Goal: Download file/media

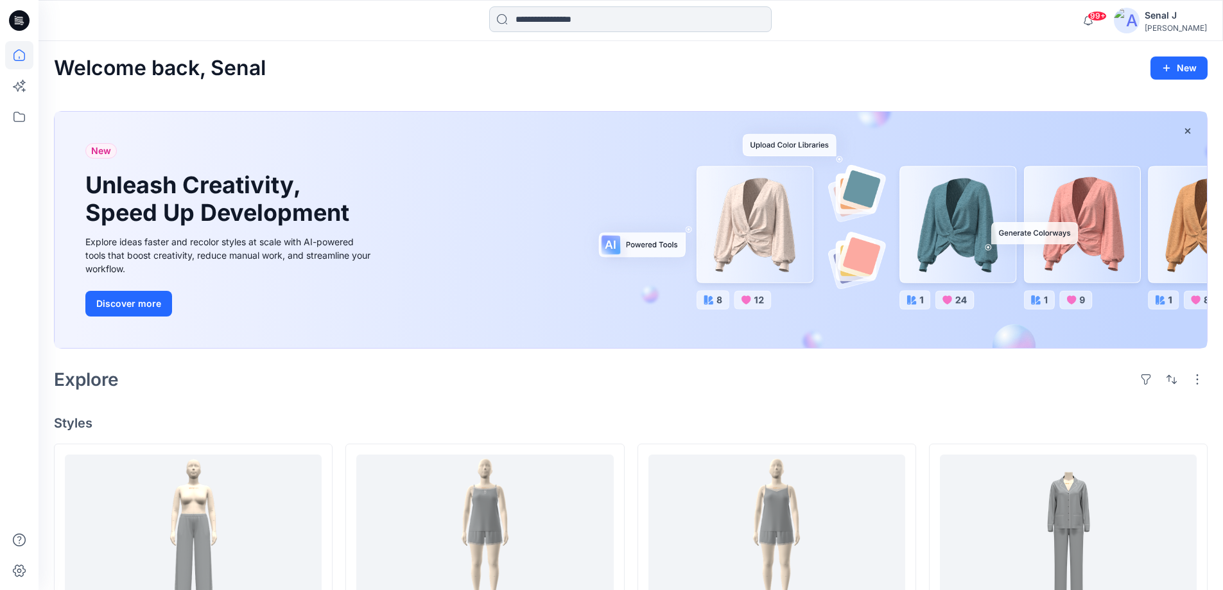
scroll to position [171, 0]
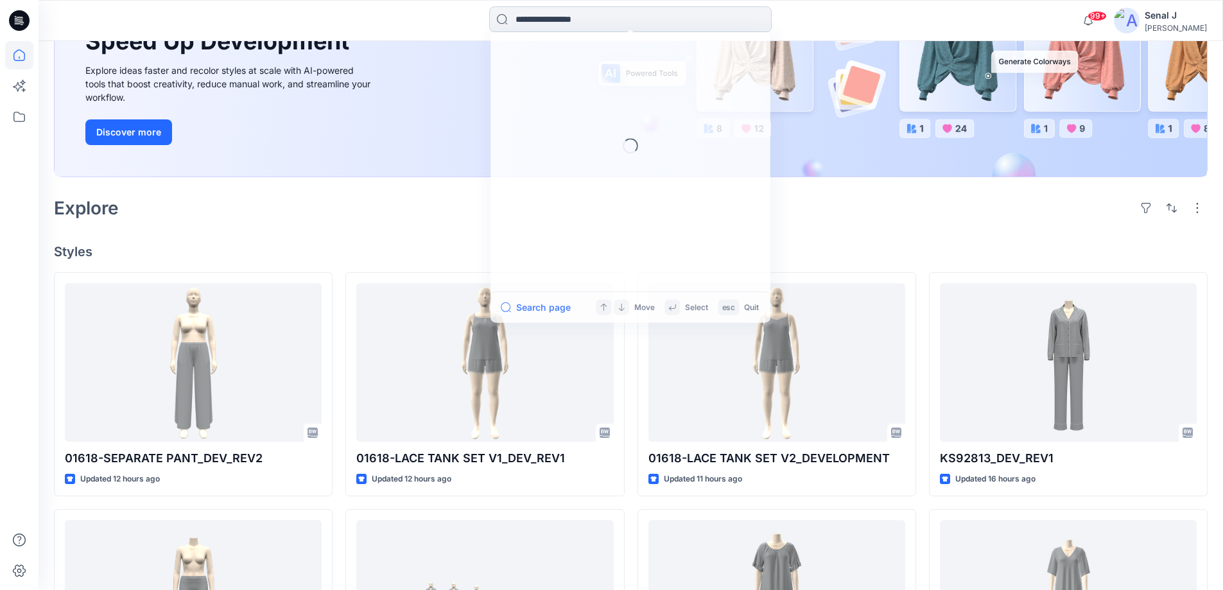
click at [568, 19] on input at bounding box center [630, 19] width 282 height 26
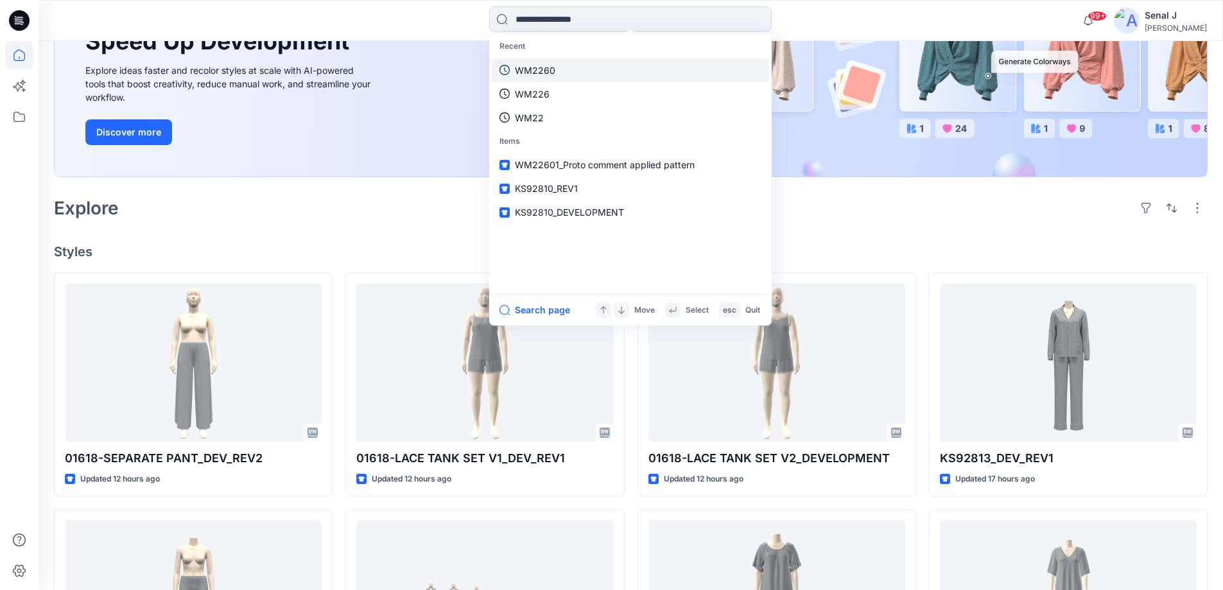
click at [560, 71] on link "WM2260" at bounding box center [630, 70] width 277 height 24
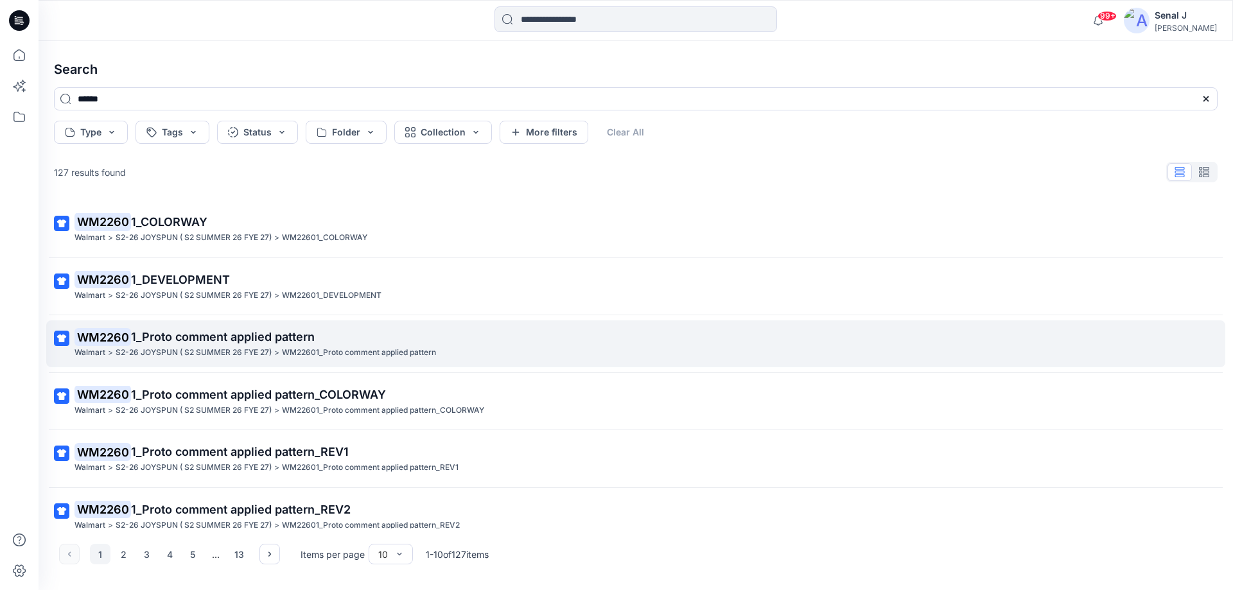
click at [191, 335] on span "1_Proto comment applied pattern" at bounding box center [223, 336] width 184 height 13
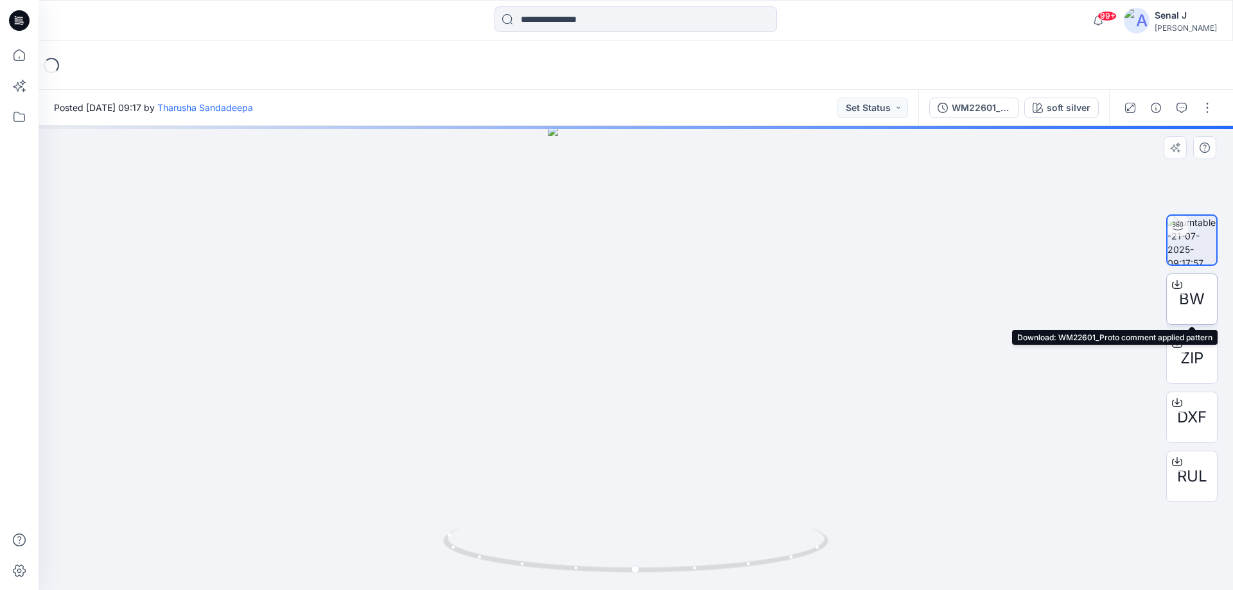
click at [1200, 295] on span "BW" at bounding box center [1192, 299] width 26 height 23
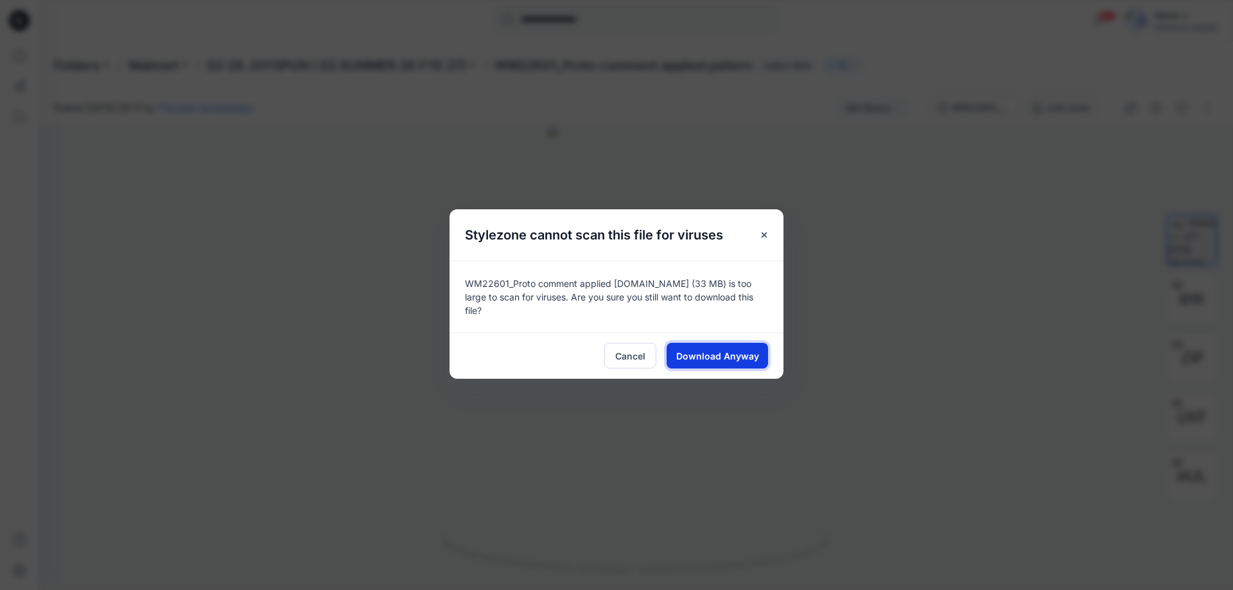
click at [727, 349] on span "Download Anyway" at bounding box center [717, 355] width 83 height 13
